Goal: Ask a question: Seek information or help from site administrators or community

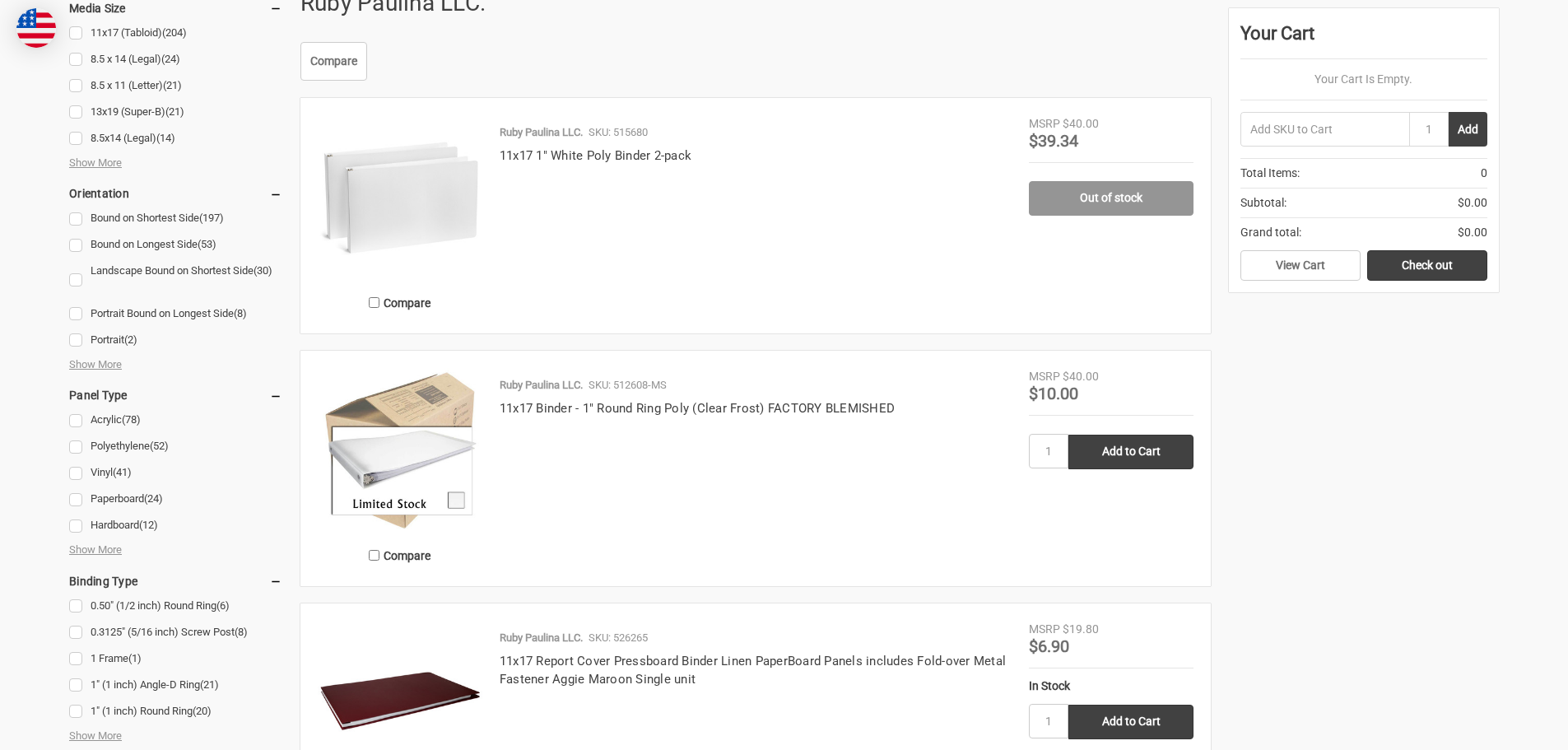
scroll to position [531, 0]
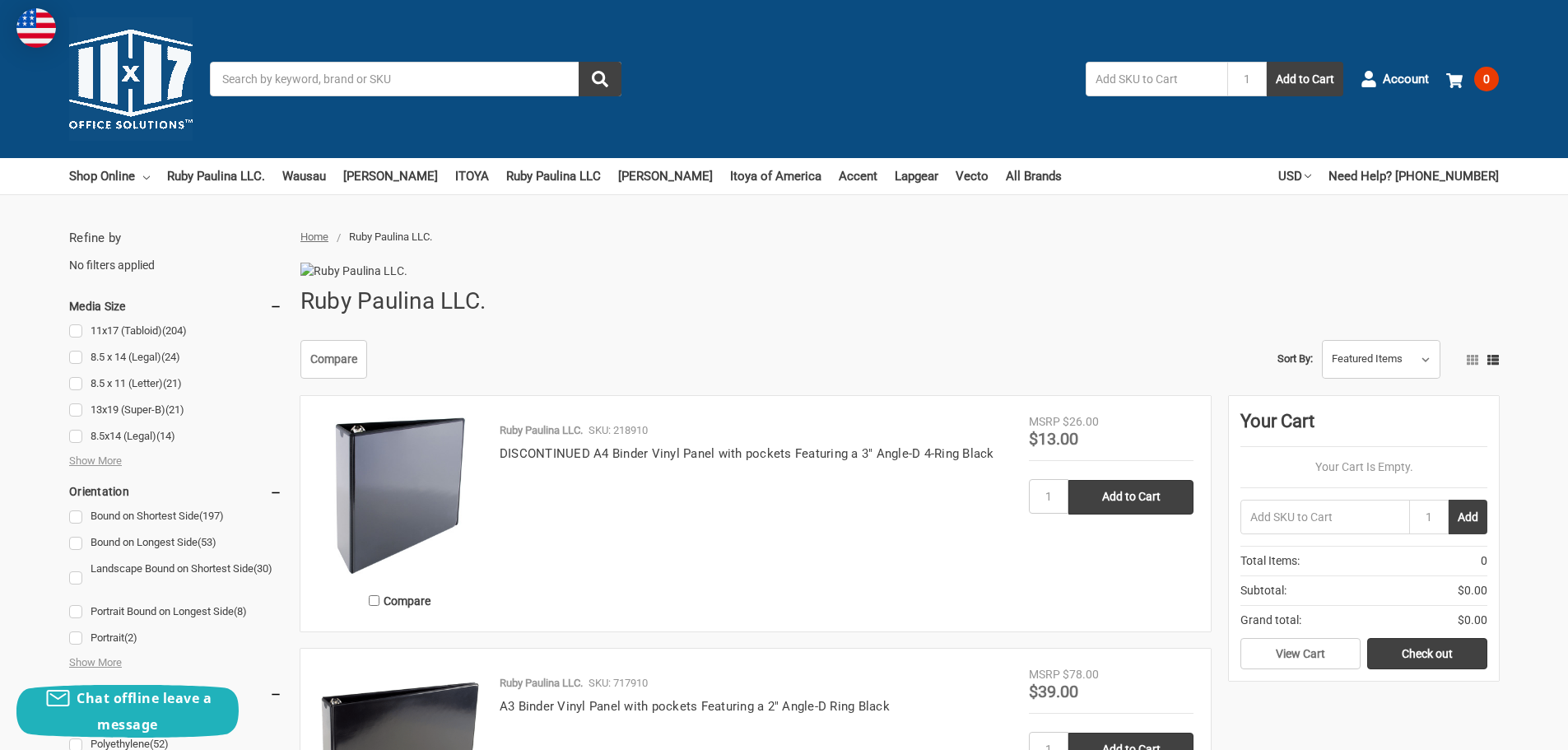
click at [440, 87] on input "Search" at bounding box center [415, 78] width 412 height 34
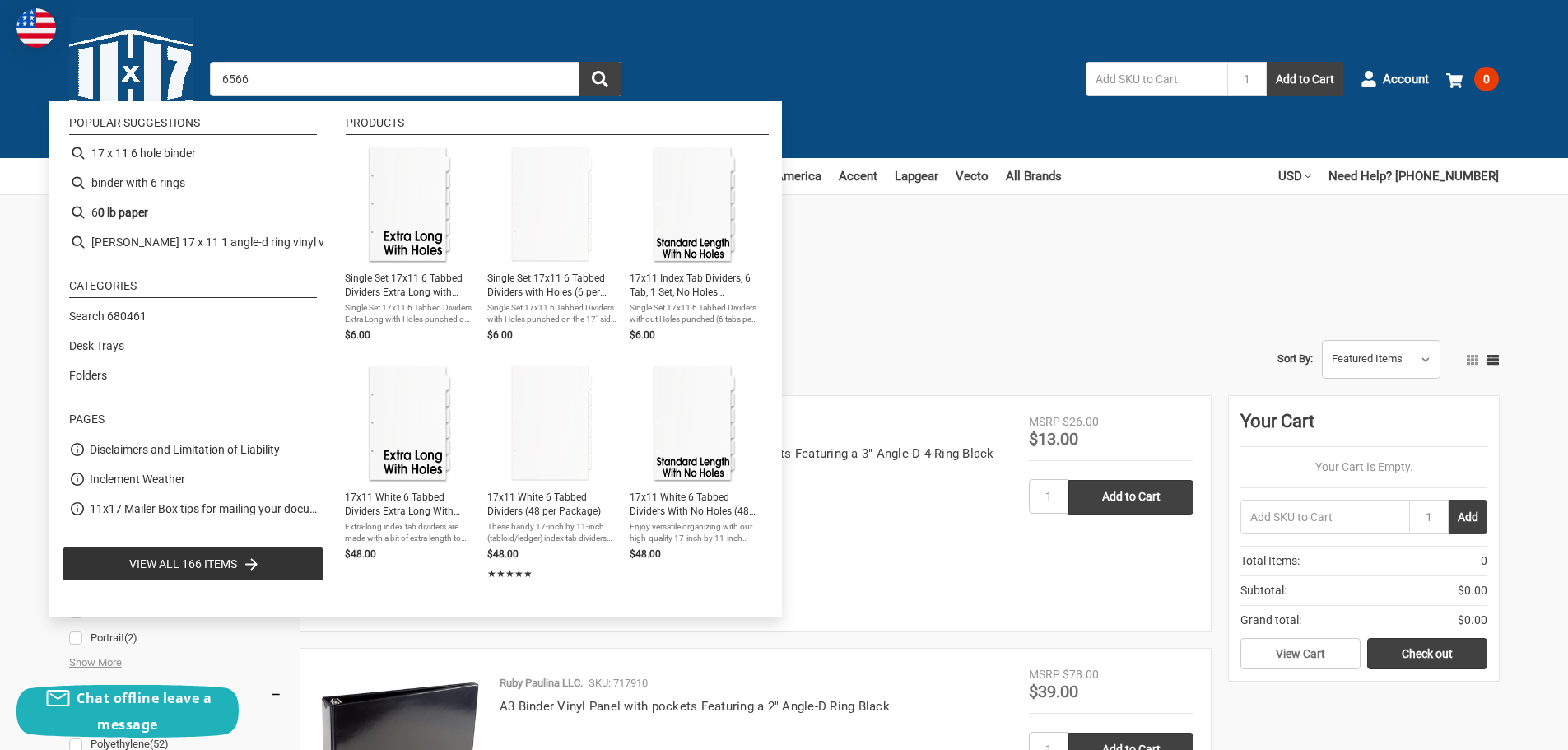
type input "65660"
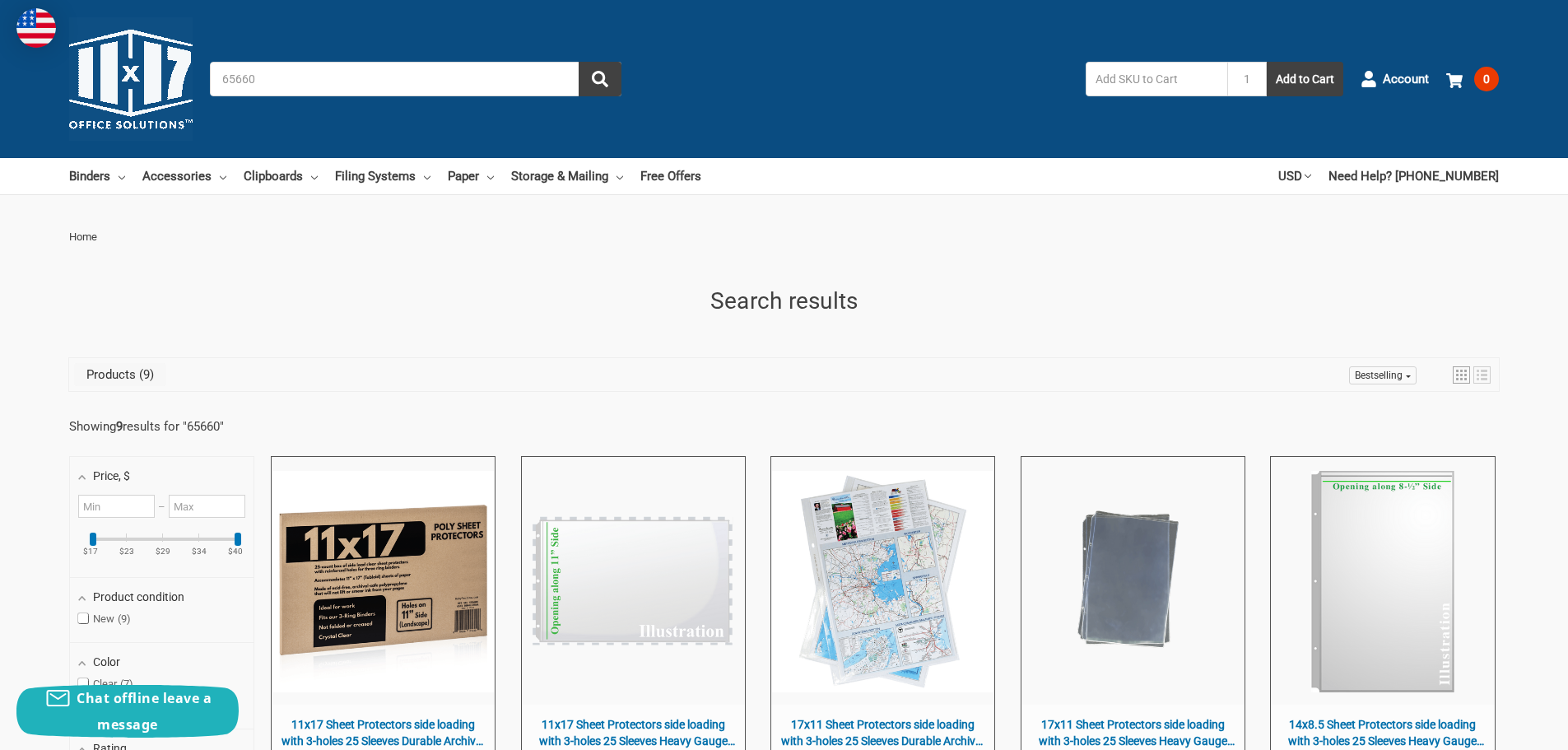
click at [1118, 78] on input "text" at bounding box center [1156, 78] width 142 height 34
click at [381, 89] on input "65660" at bounding box center [415, 78] width 412 height 34
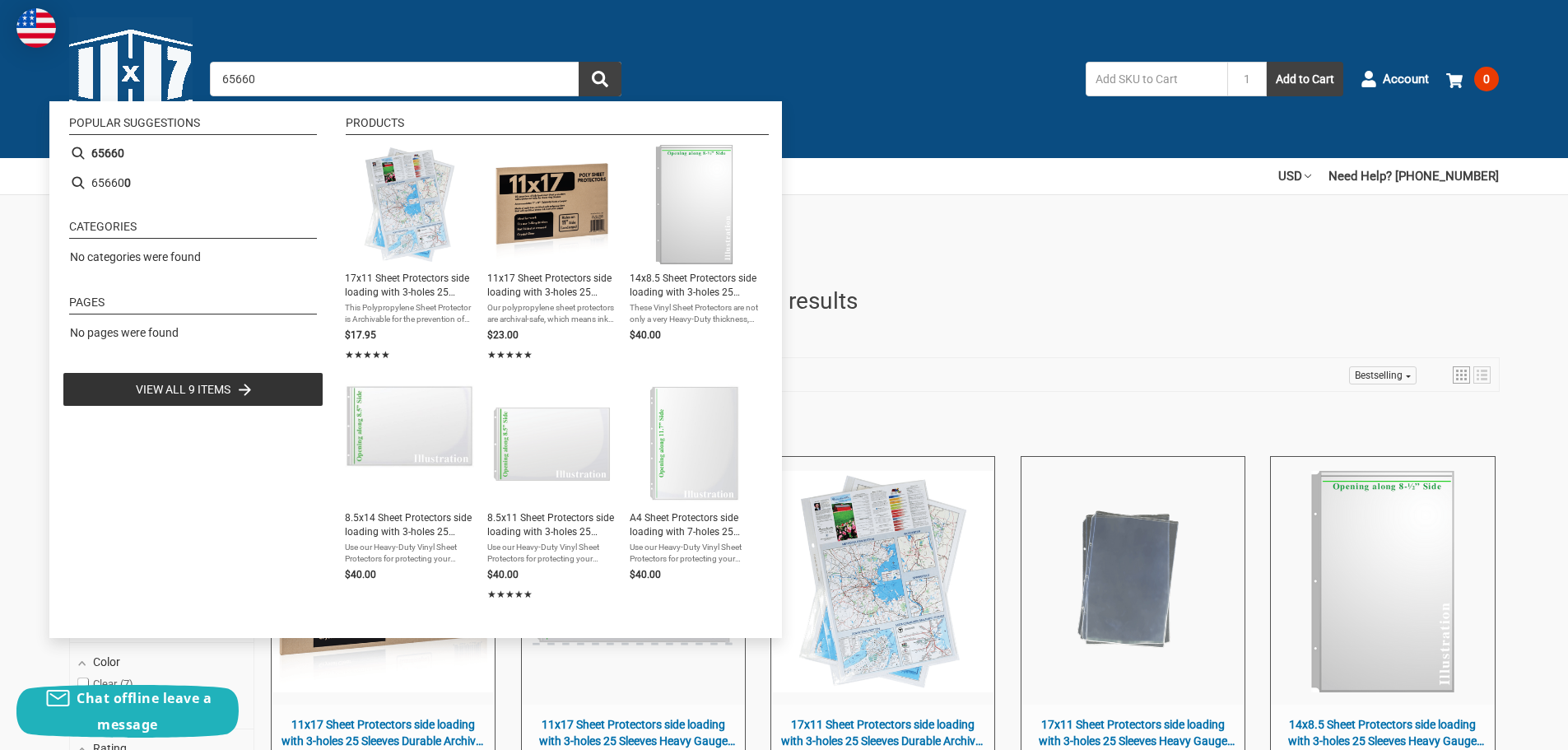
type input "656600"
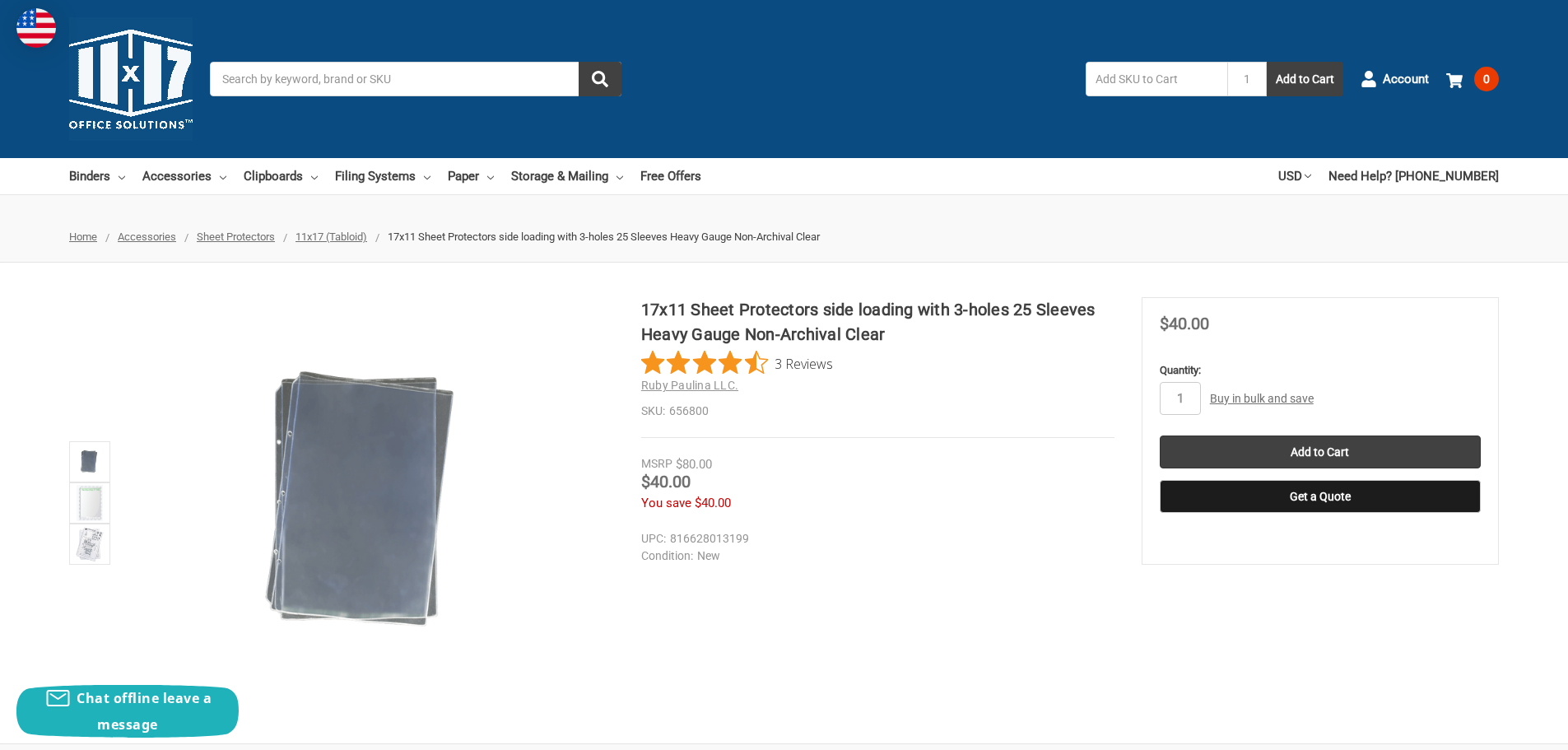
click at [361, 89] on input "Search" at bounding box center [415, 78] width 412 height 34
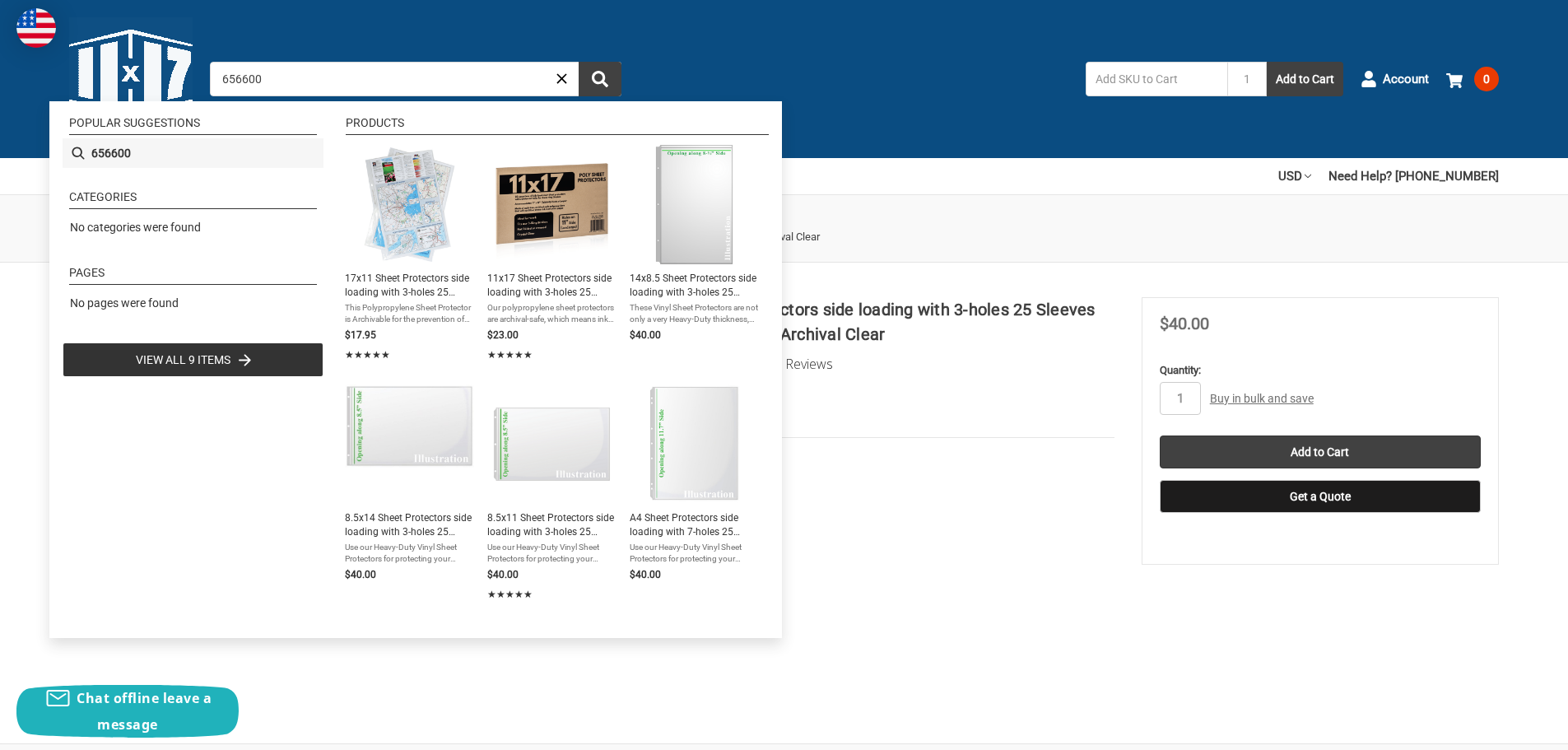
type input "656600"
click at [111, 156] on li "656600" at bounding box center [193, 153] width 261 height 30
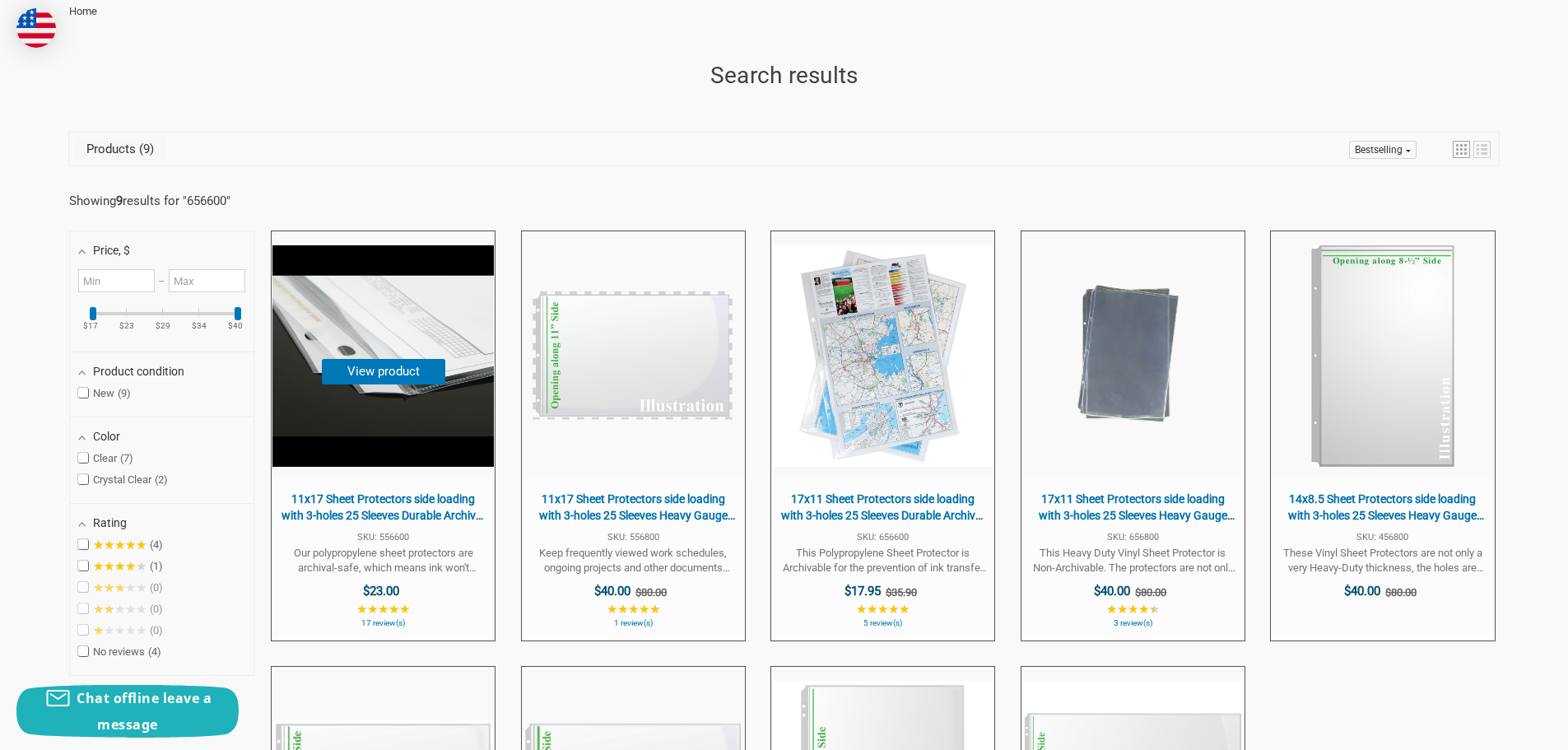
scroll to position [247, 0]
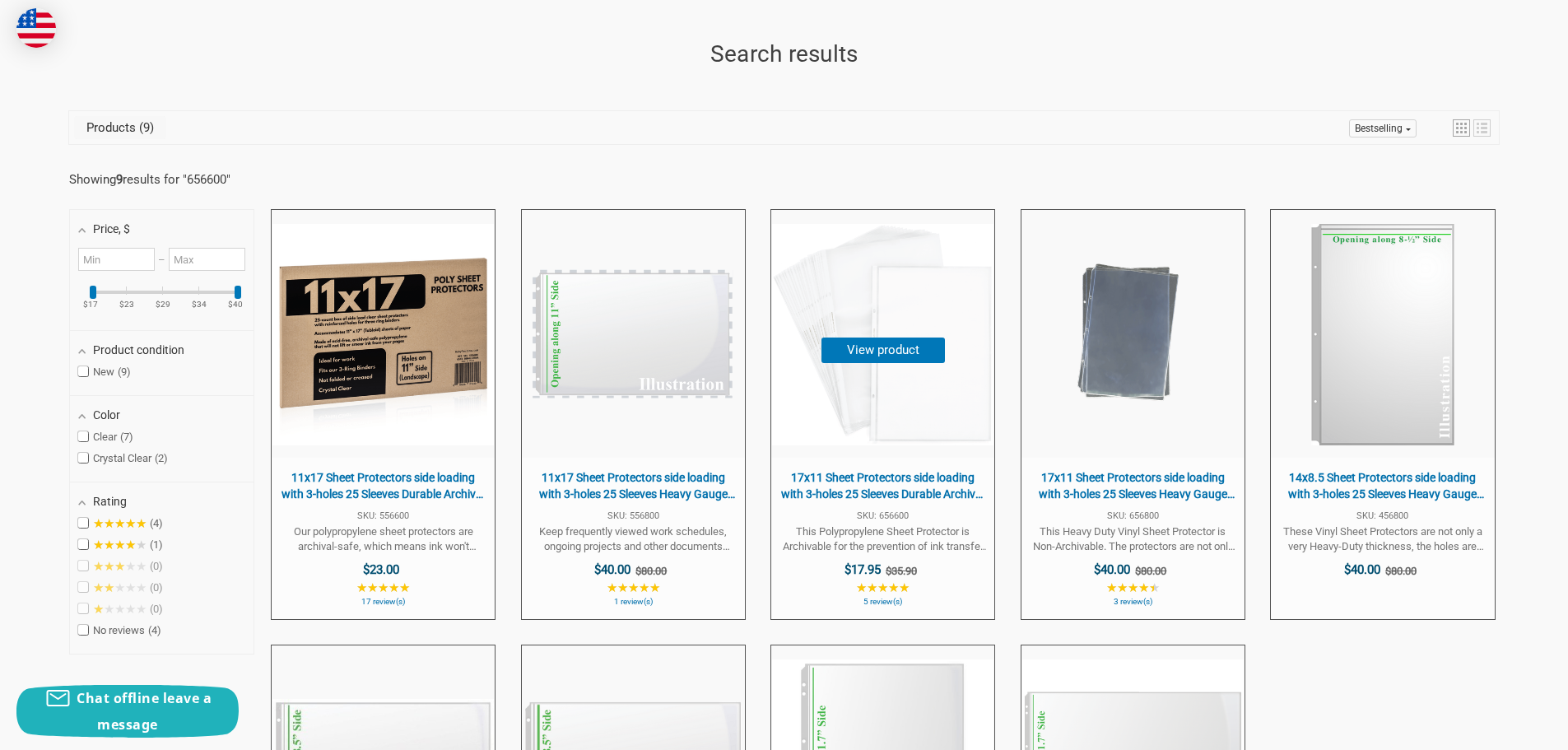
click at [860, 434] on img "17x11 Sheet Protectors side loading with 3-holes 25 Sleeves Durable Archival sa…" at bounding box center [882, 334] width 221 height 221
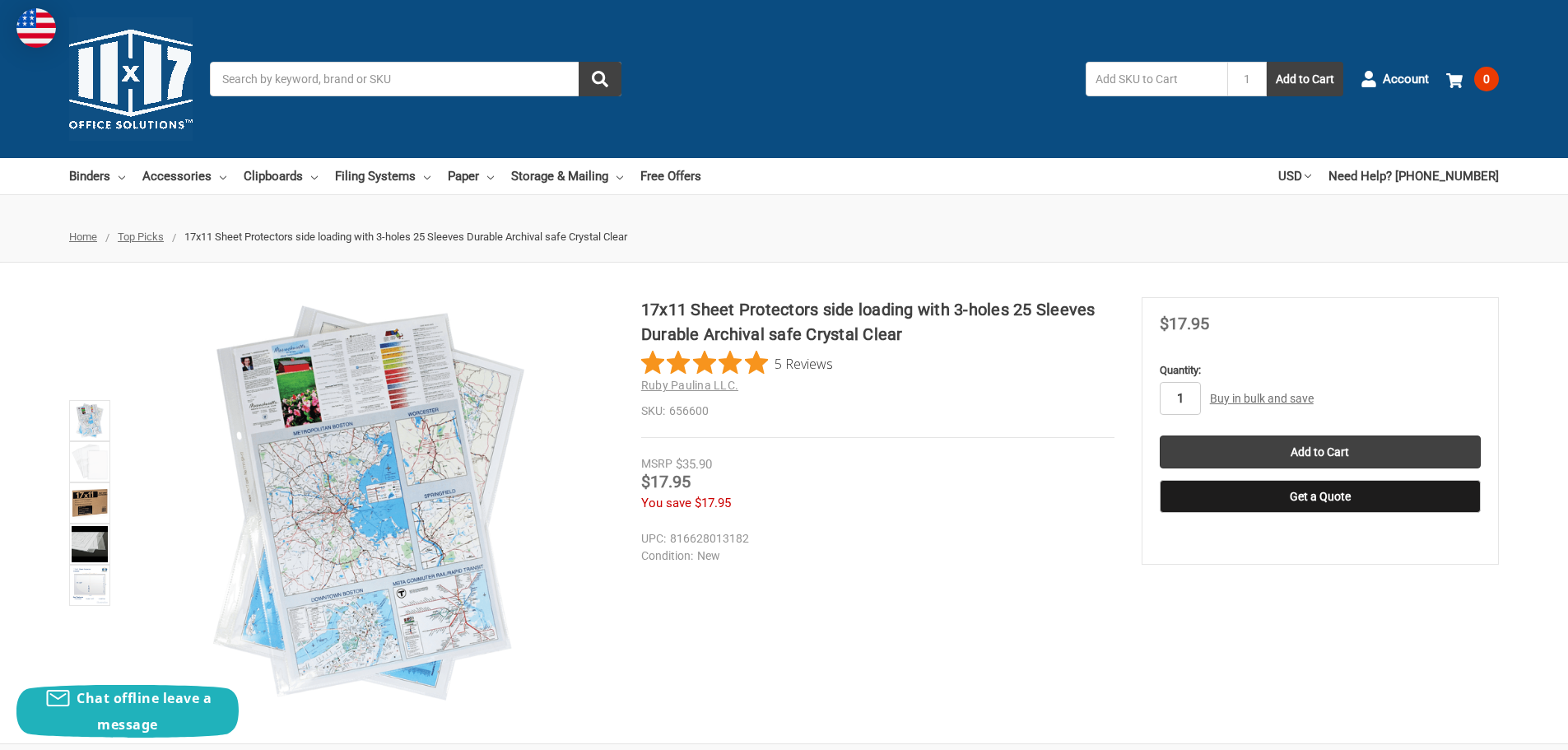
click at [1193, 395] on input "1" at bounding box center [1180, 397] width 41 height 33
type input "2"
type input "75"
click at [1384, 329] on div "Price Now $17.95" at bounding box center [1320, 325] width 321 height 20
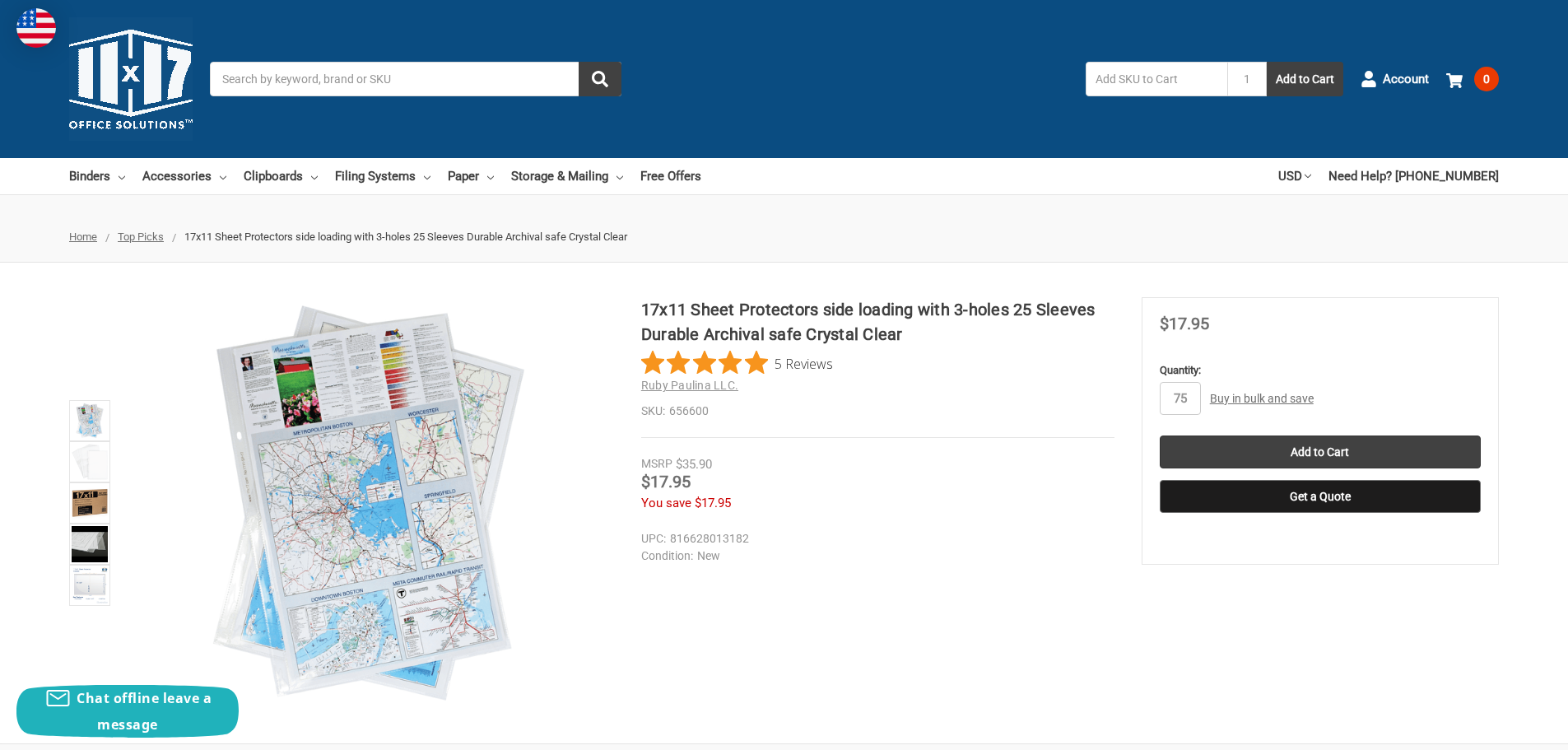
click at [1383, 495] on button "Get a Quote" at bounding box center [1320, 496] width 321 height 33
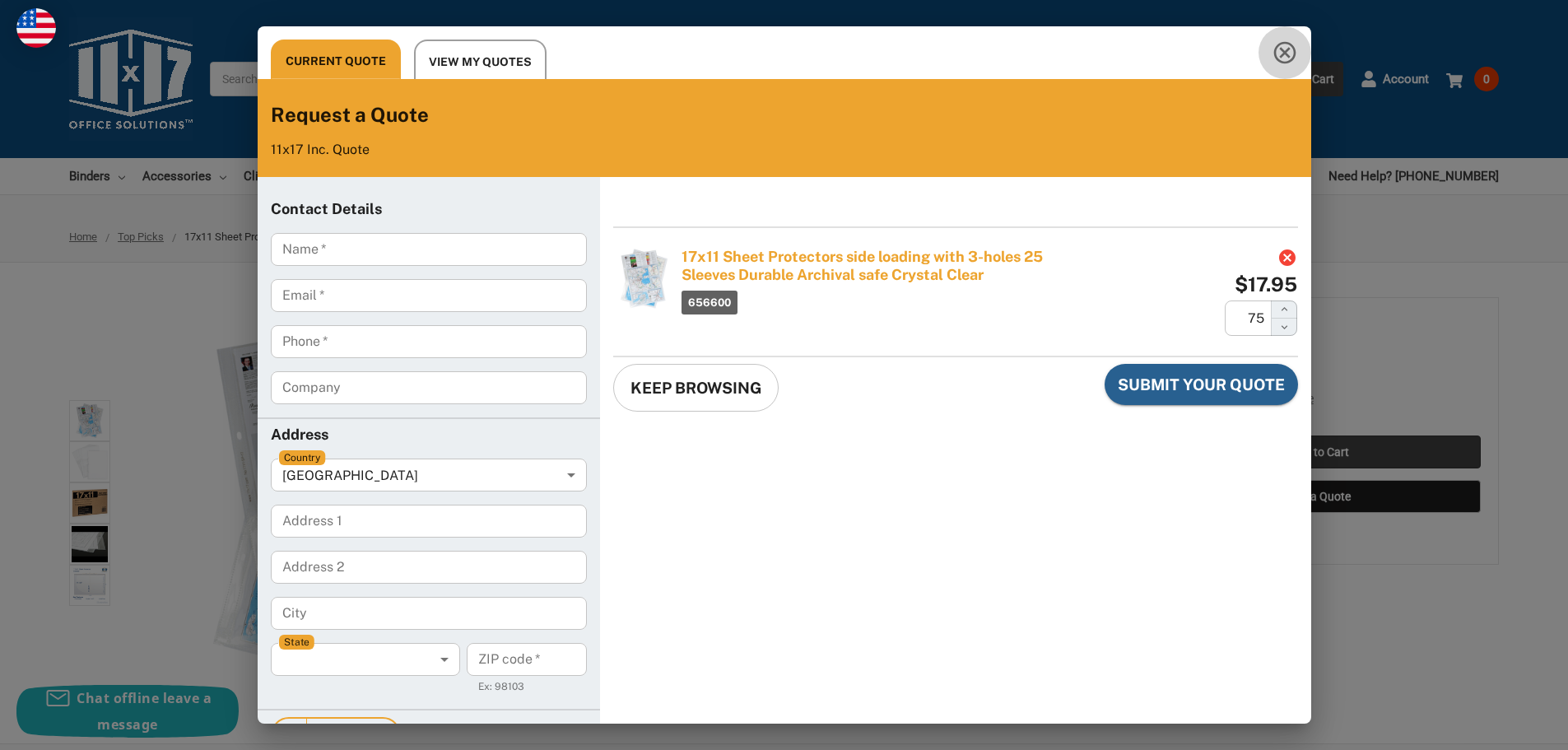
click at [1272, 51] on icon "Close this quote dialog" at bounding box center [1285, 53] width 26 height 26
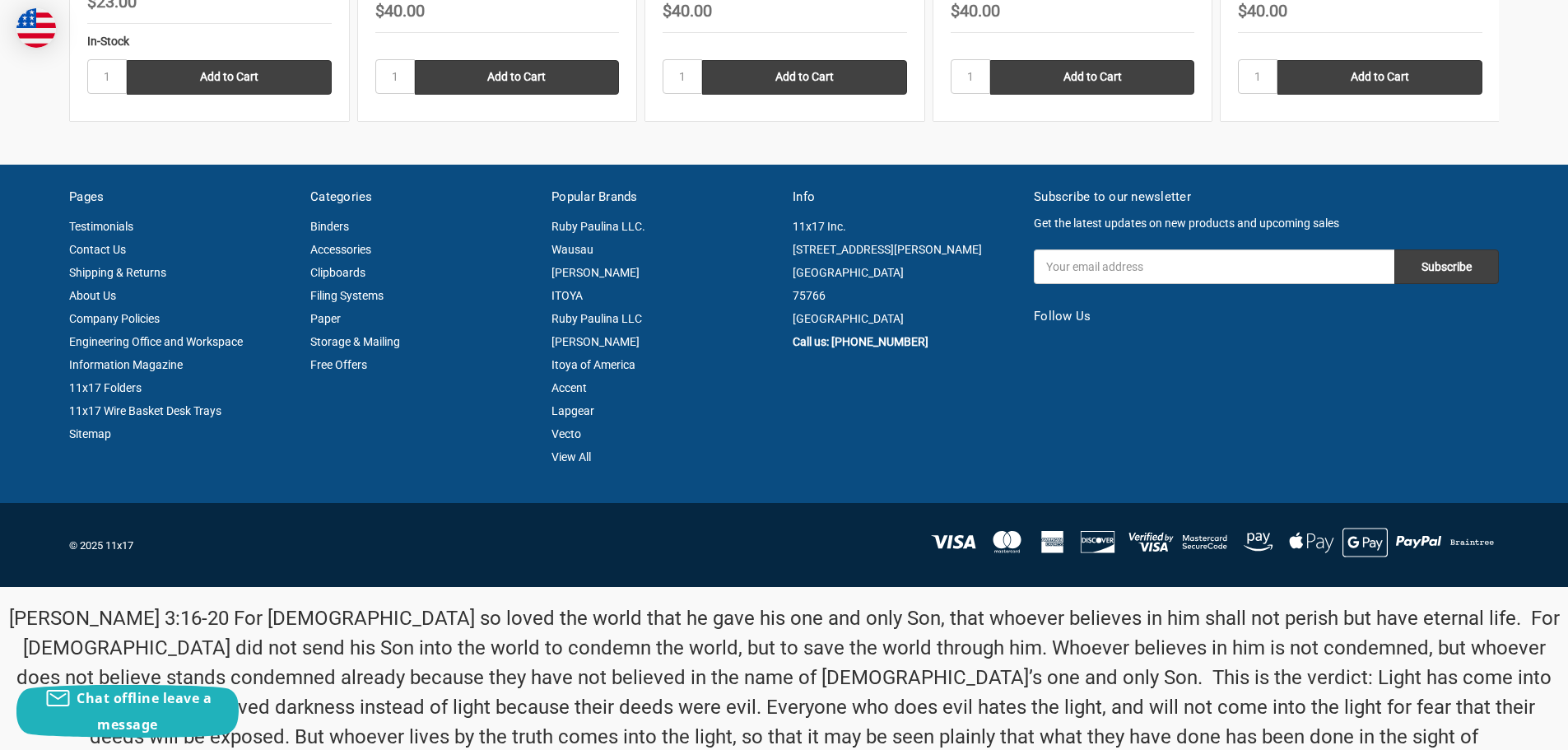
scroll to position [3122, 0]
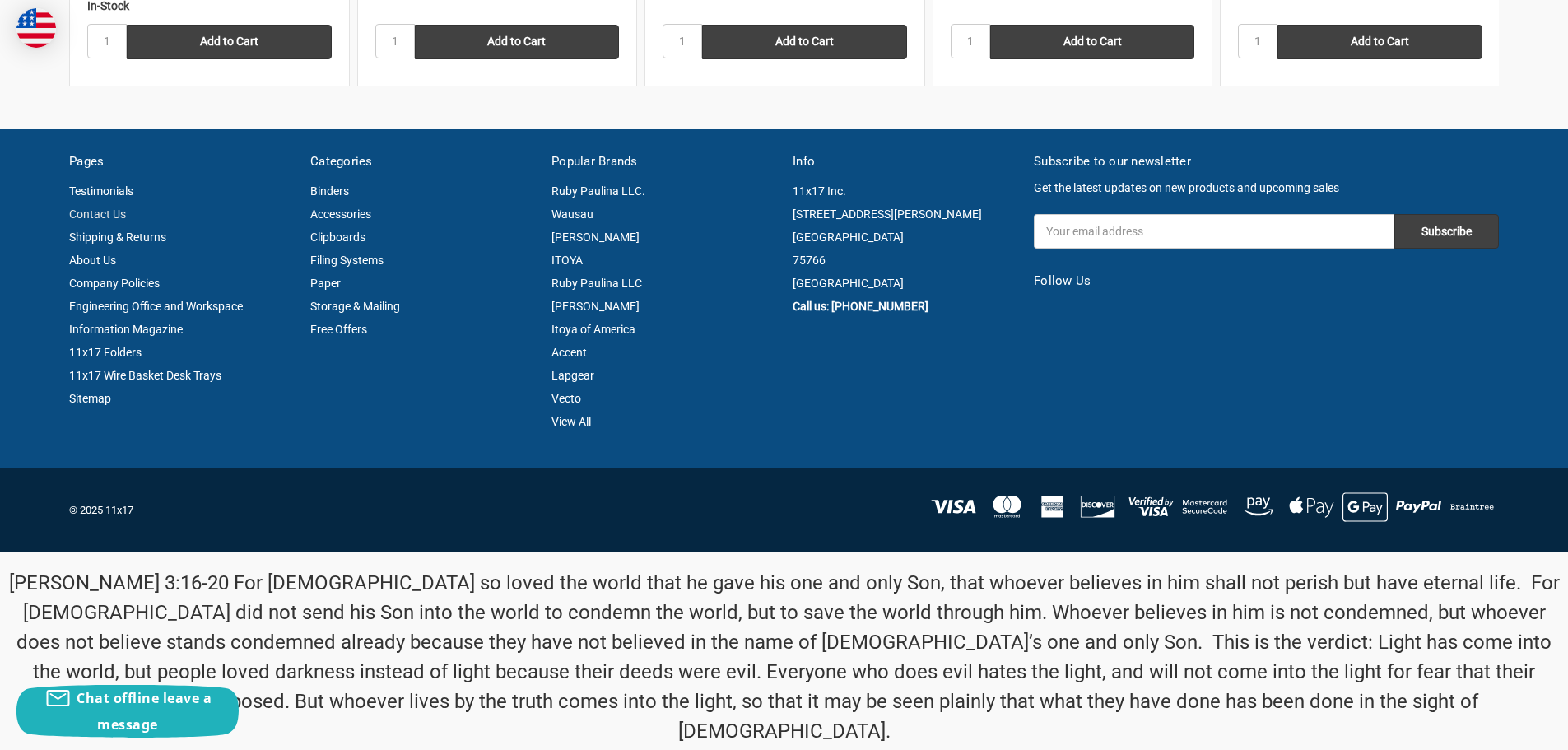
click at [107, 213] on link "Contact Us" at bounding box center [97, 213] width 56 height 13
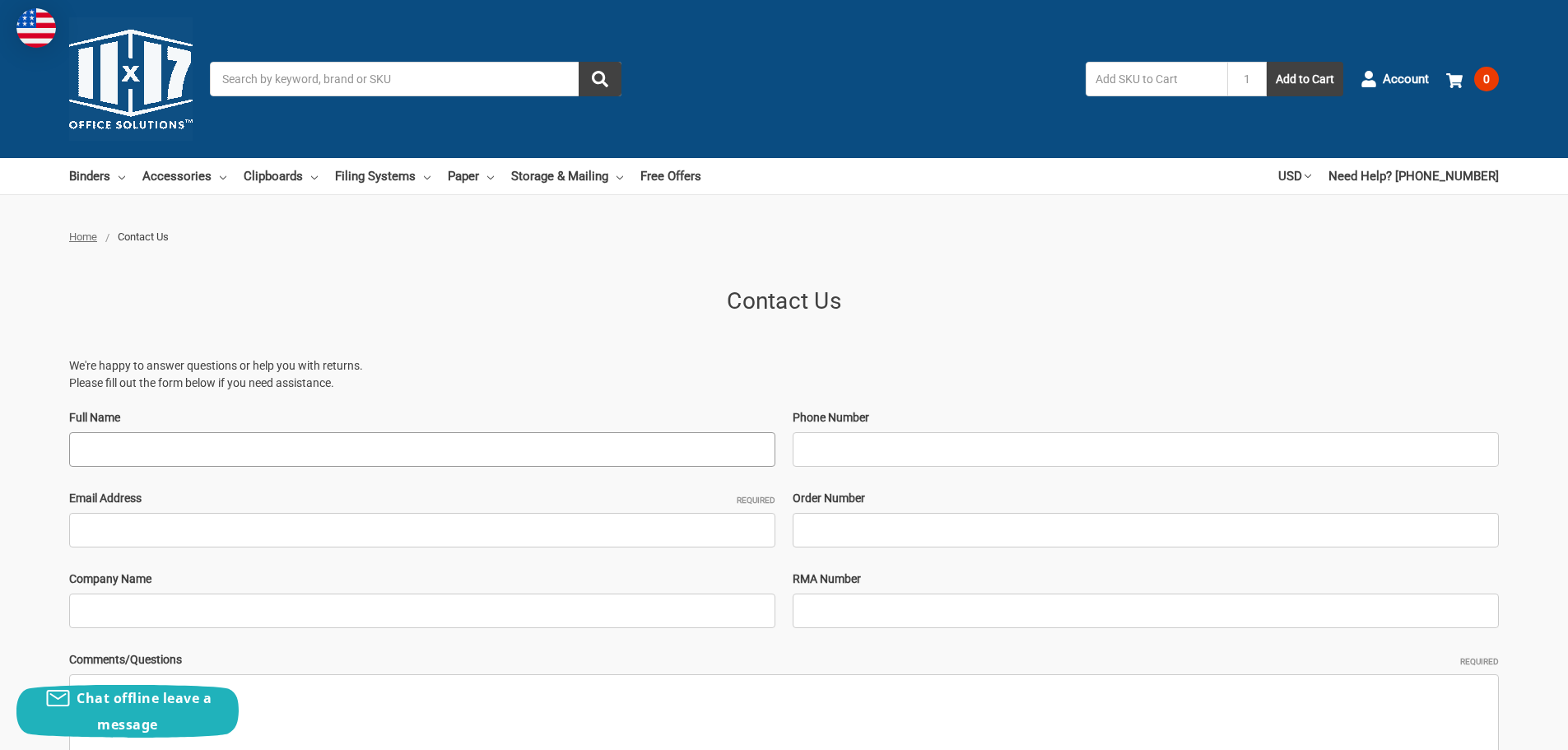
click at [231, 449] on input "Full Name" at bounding box center [421, 449] width 706 height 34
type input "[PERSON_NAME]"
type input "4197894059"
type input "Jeremiah.Hampton@motion.com"
type input "Motion Industries"
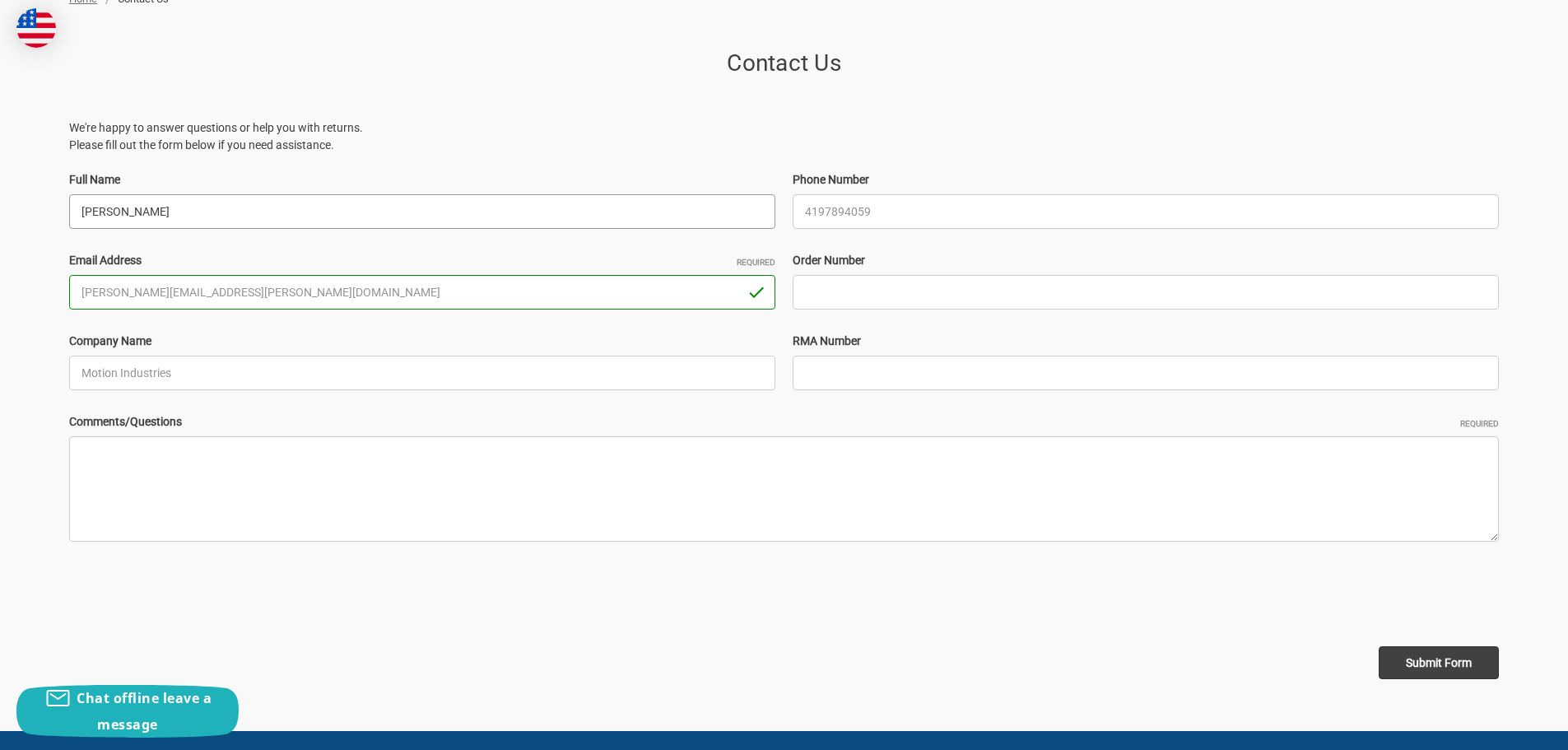
scroll to position [247, 0]
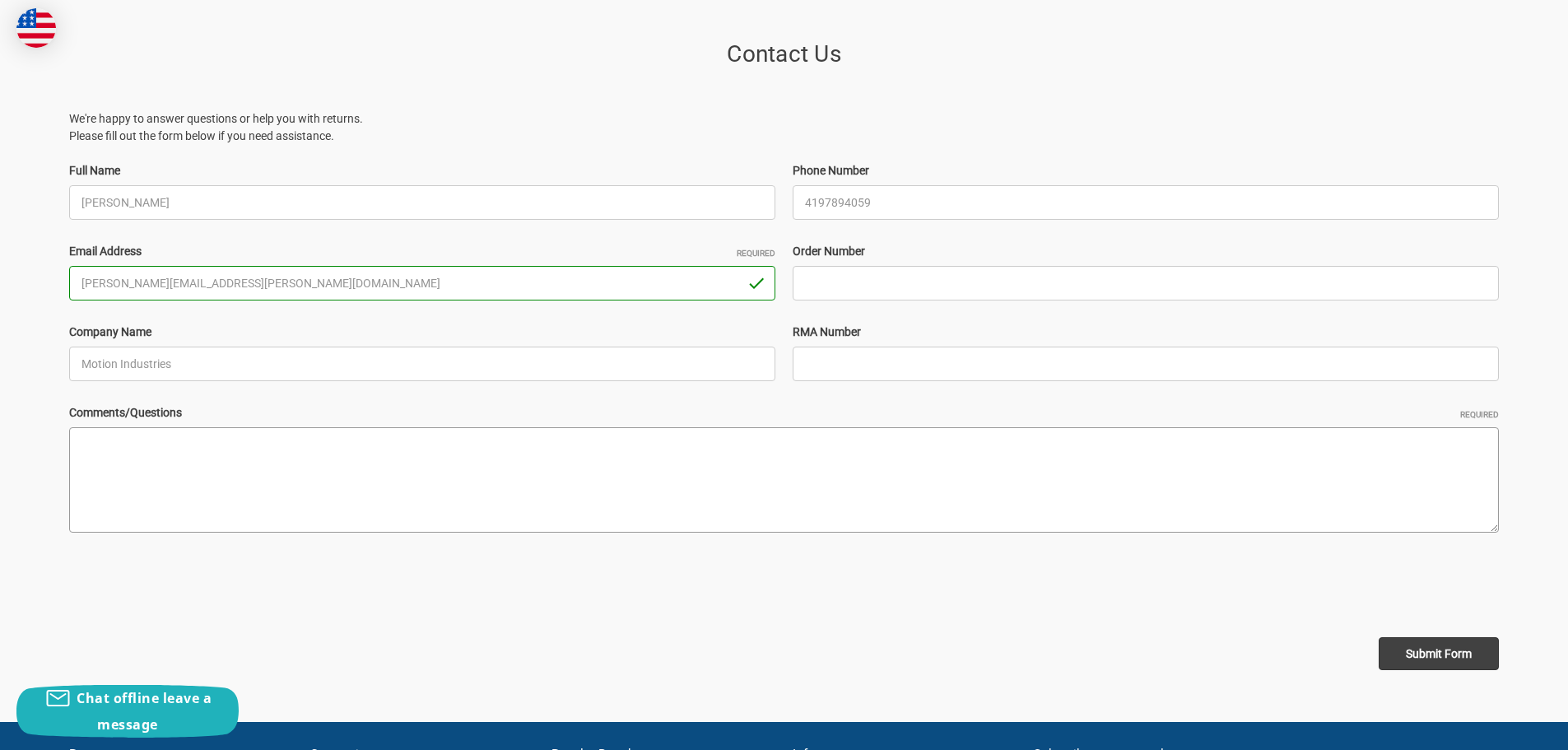
click at [516, 471] on textarea "Comments/Questions Required" at bounding box center [784, 480] width 1431 height 106
paste textarea "I am looking for price and availability on the following, Please let me know if…"
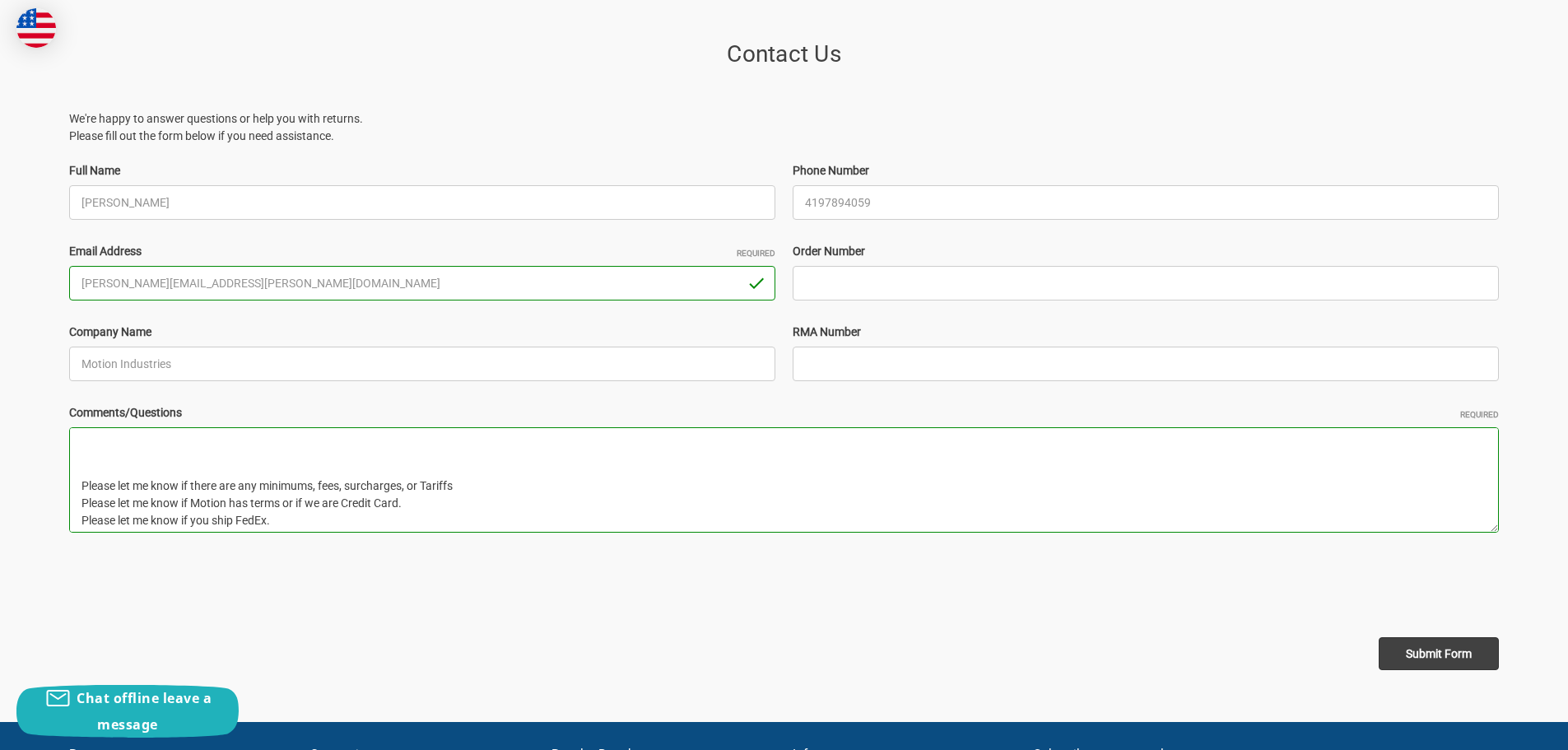
scroll to position [0, 0]
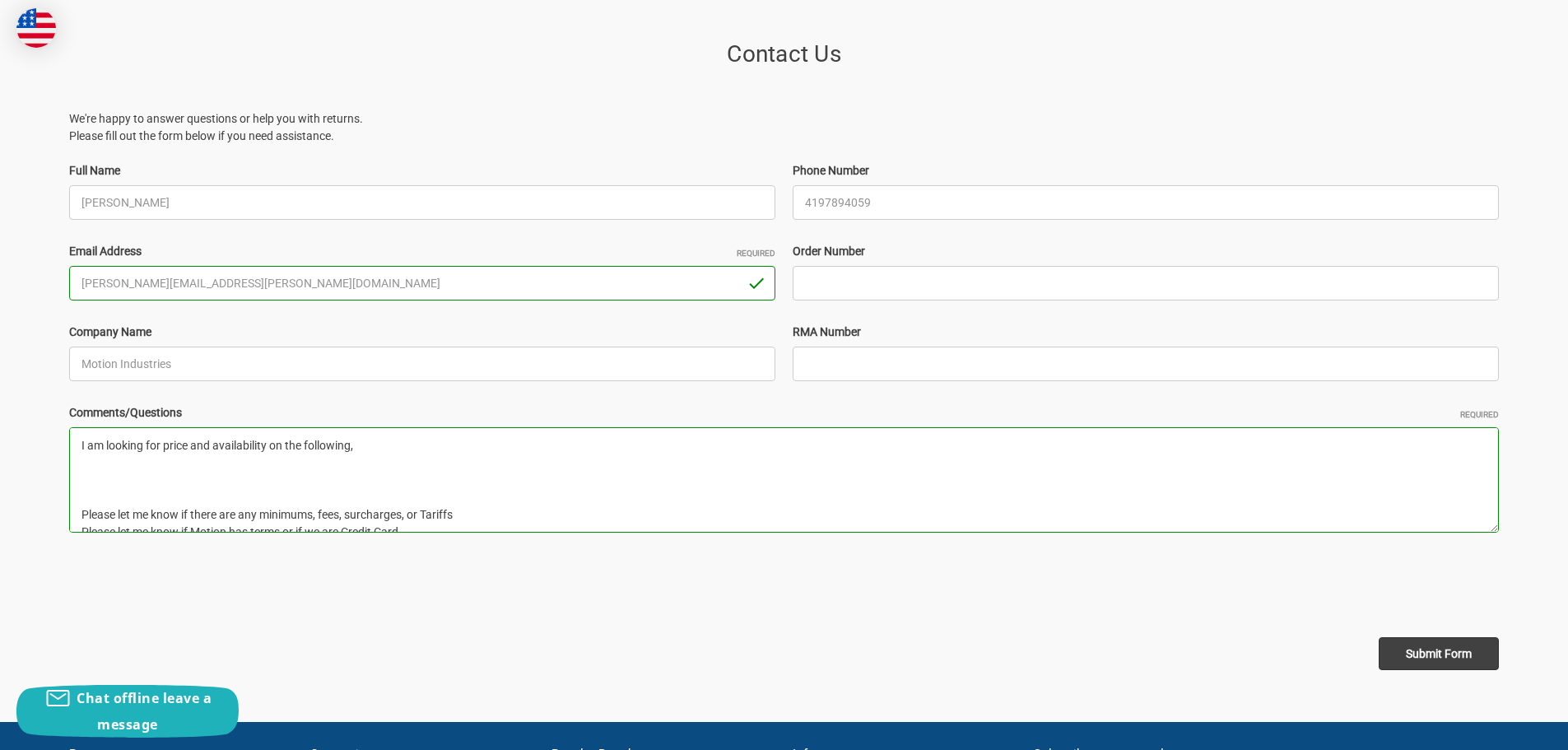
click at [137, 460] on textarea "I am looking for price and availability on the following, Please let me know if…" at bounding box center [784, 480] width 1431 height 106
click at [277, 486] on textarea "I am looking for price and availability on the following, SKU: 656600 qty 75 pi…" at bounding box center [784, 480] width 1431 height 106
click at [365, 457] on textarea "I am looking for price and availability on the following, SKU: 656600 qty 75 pi…" at bounding box center [784, 480] width 1431 height 106
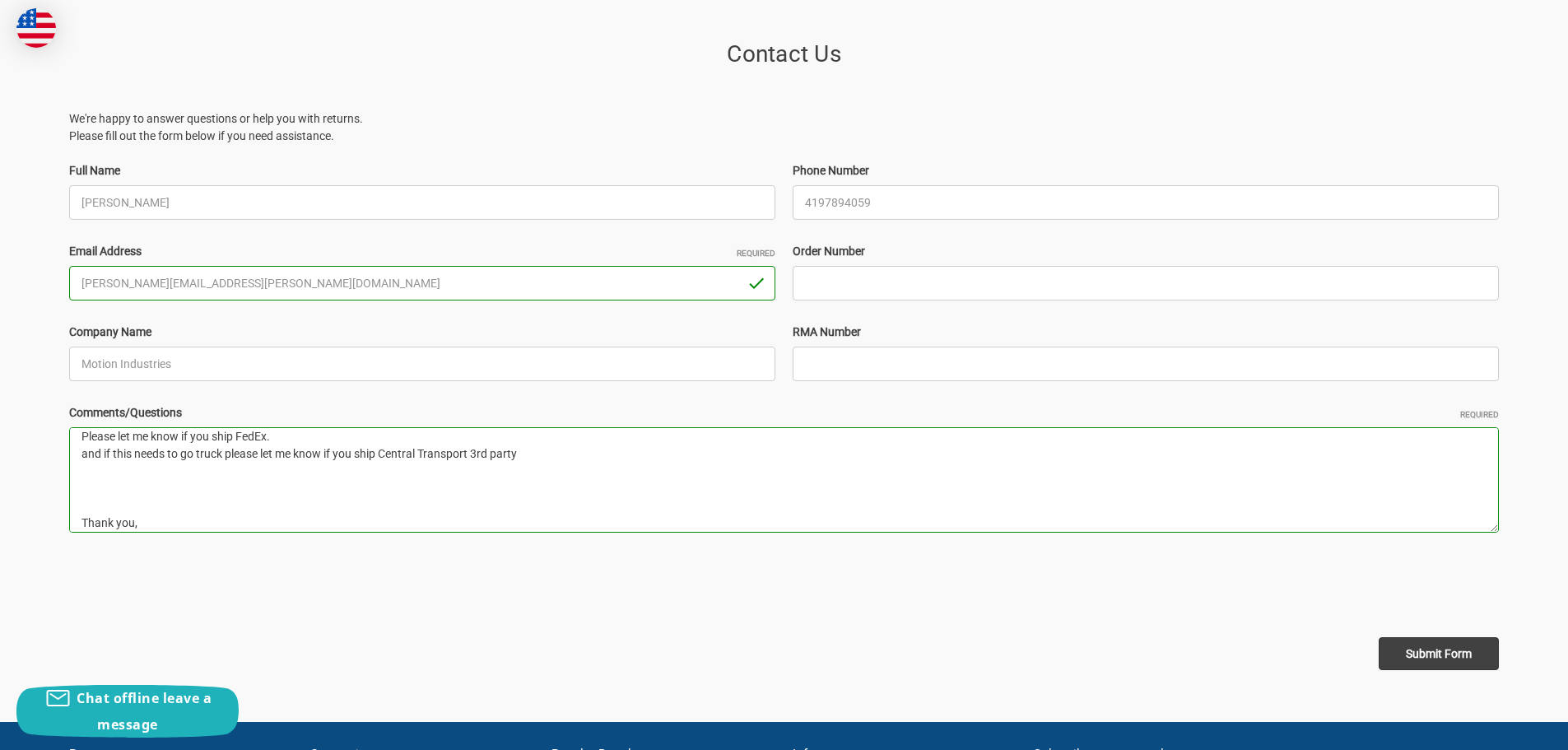
scroll to position [138, 0]
type textarea "I am looking for price and availability on the following, SKU: 656600 qty 75 pi…"
click at [1426, 650] on input "Submit Form" at bounding box center [1439, 653] width 120 height 33
